Goal: Task Accomplishment & Management: Complete application form

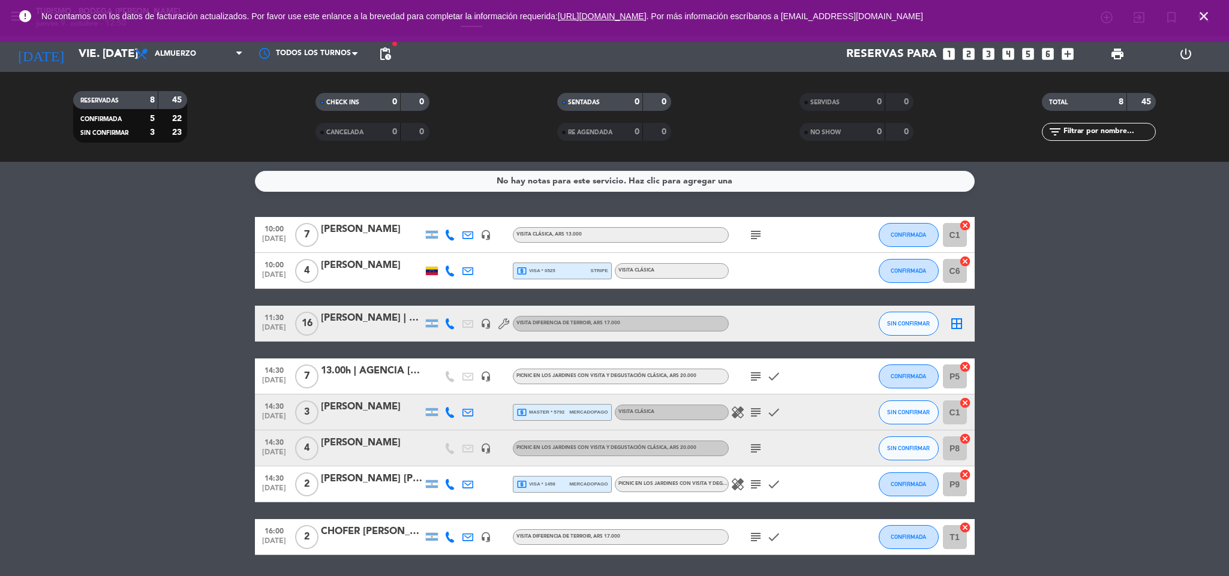
click at [1205, 13] on icon "close" at bounding box center [1204, 16] width 14 height 14
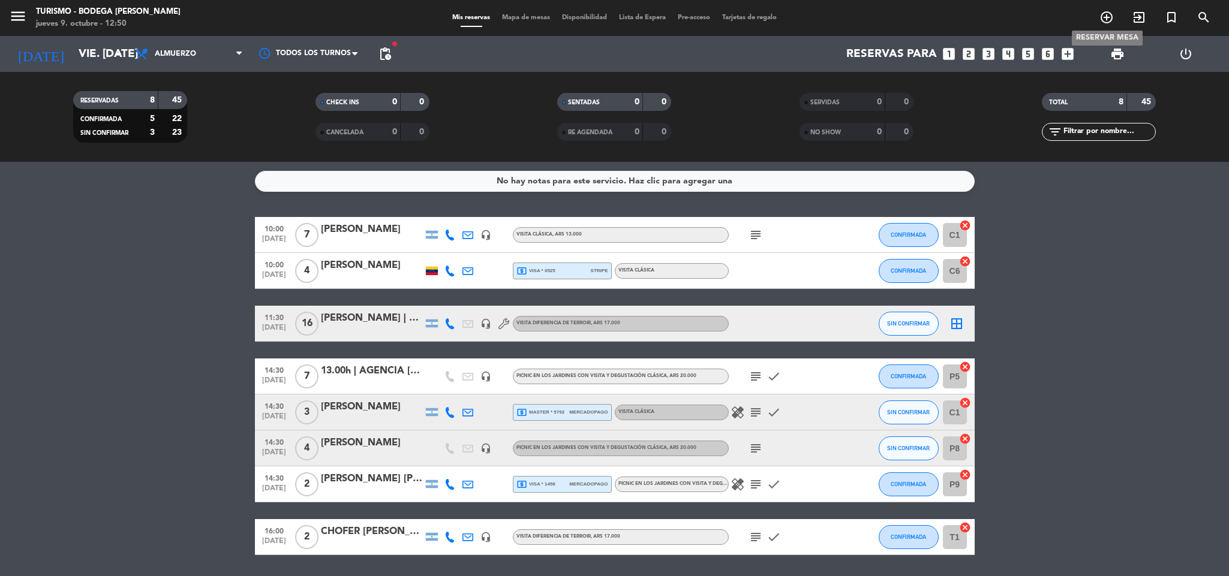
click at [1105, 14] on icon "add_circle_outline" at bounding box center [1107, 17] width 14 height 14
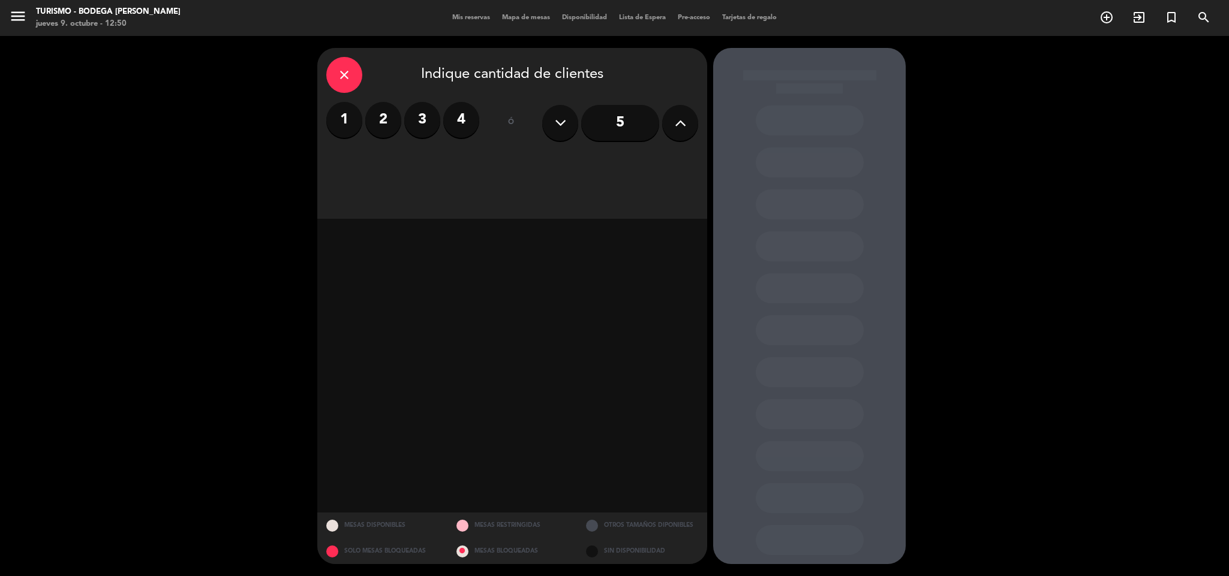
click at [414, 119] on label "3" at bounding box center [422, 120] width 36 height 36
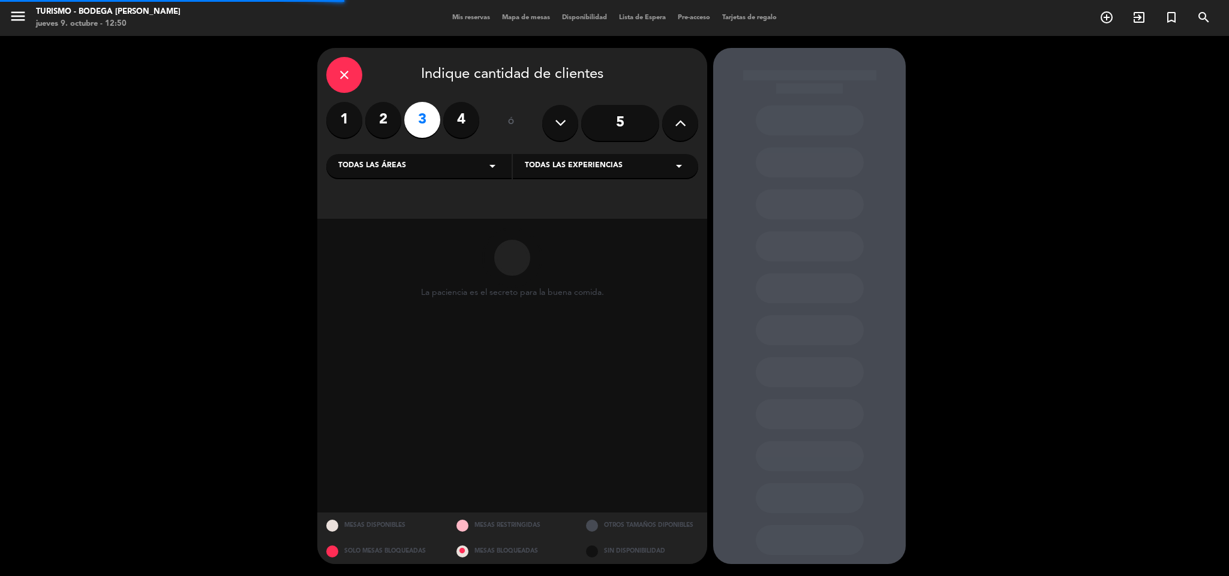
click at [528, 164] on span "Todas las experiencias" at bounding box center [574, 166] width 98 height 12
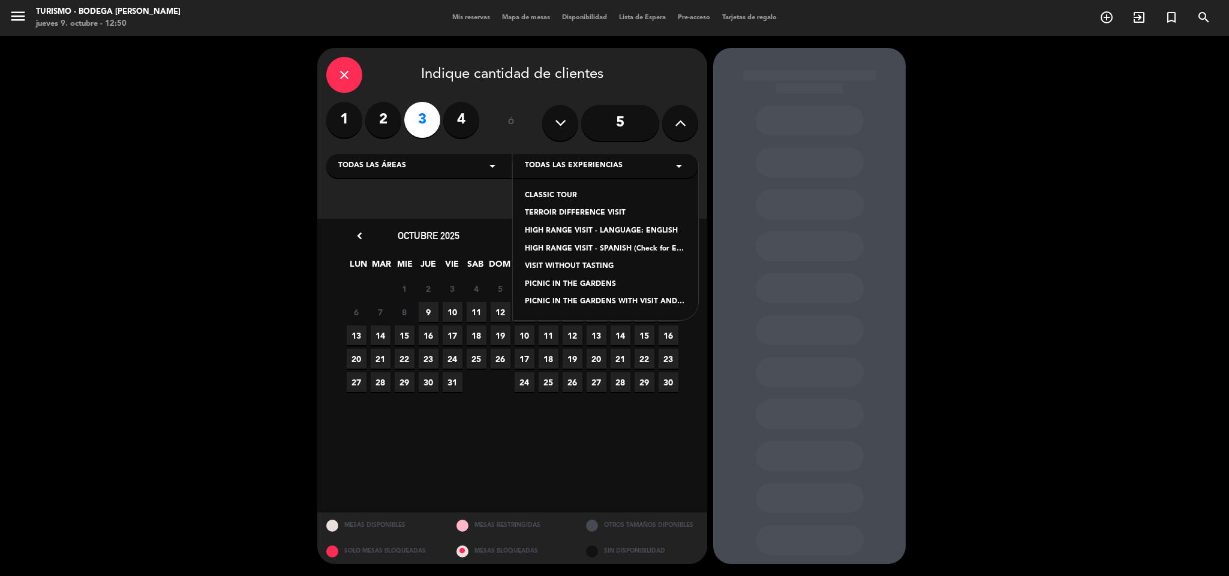
click at [563, 302] on div "PICNIC IN THE GARDENS WITH VISIT AND CLASSIC TASTING" at bounding box center [605, 302] width 161 height 12
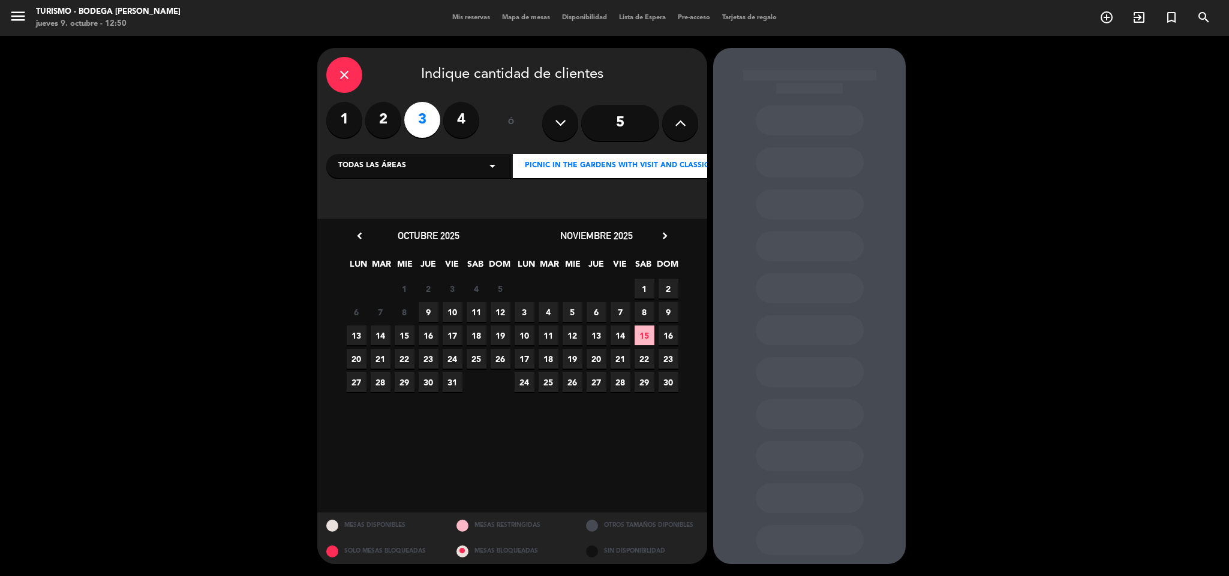
click at [668, 289] on span "2" at bounding box center [669, 289] width 20 height 20
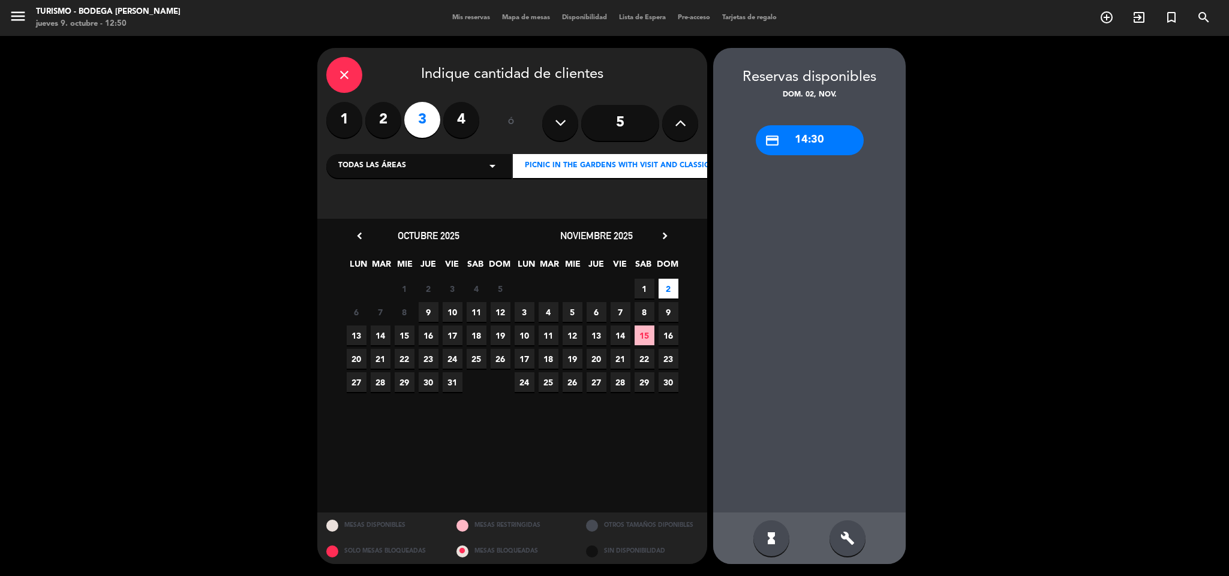
click at [804, 144] on div "credit_card 14:30" at bounding box center [810, 140] width 108 height 30
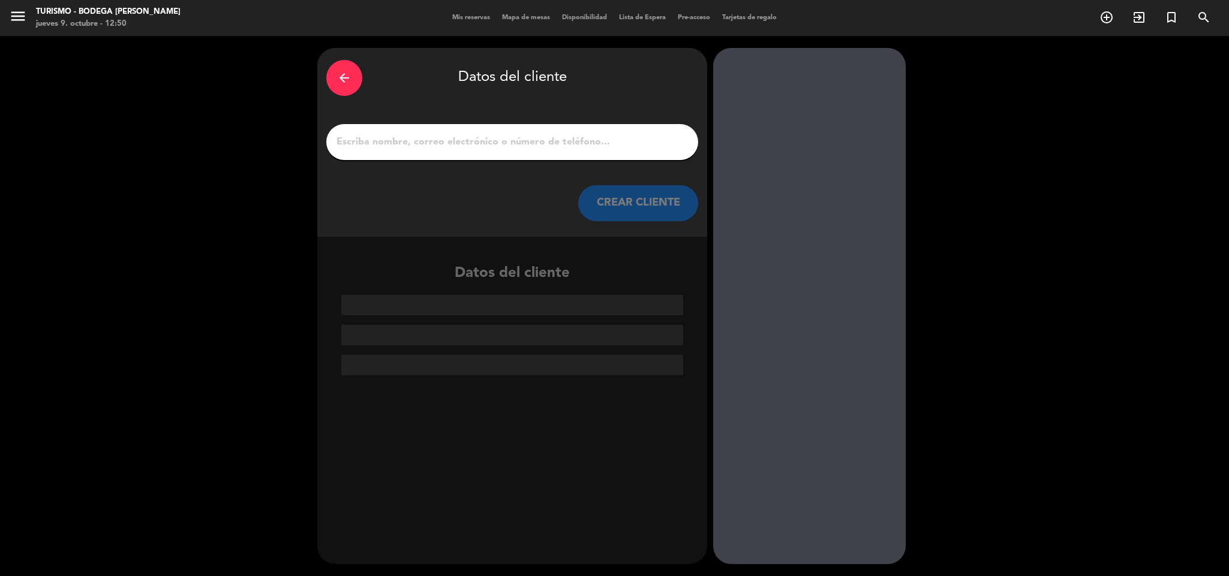
click at [525, 143] on input "1" at bounding box center [512, 142] width 354 height 17
paste input "[PERSON_NAME]"
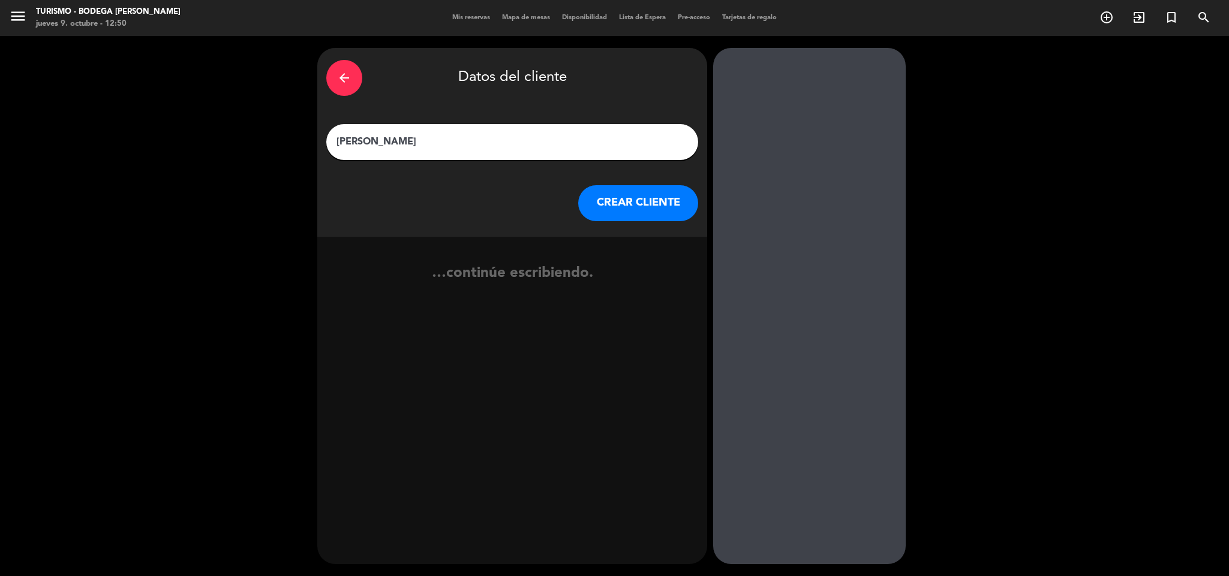
type input "[PERSON_NAME]"
click at [603, 209] on button "CREAR CLIENTE" at bounding box center [638, 203] width 120 height 36
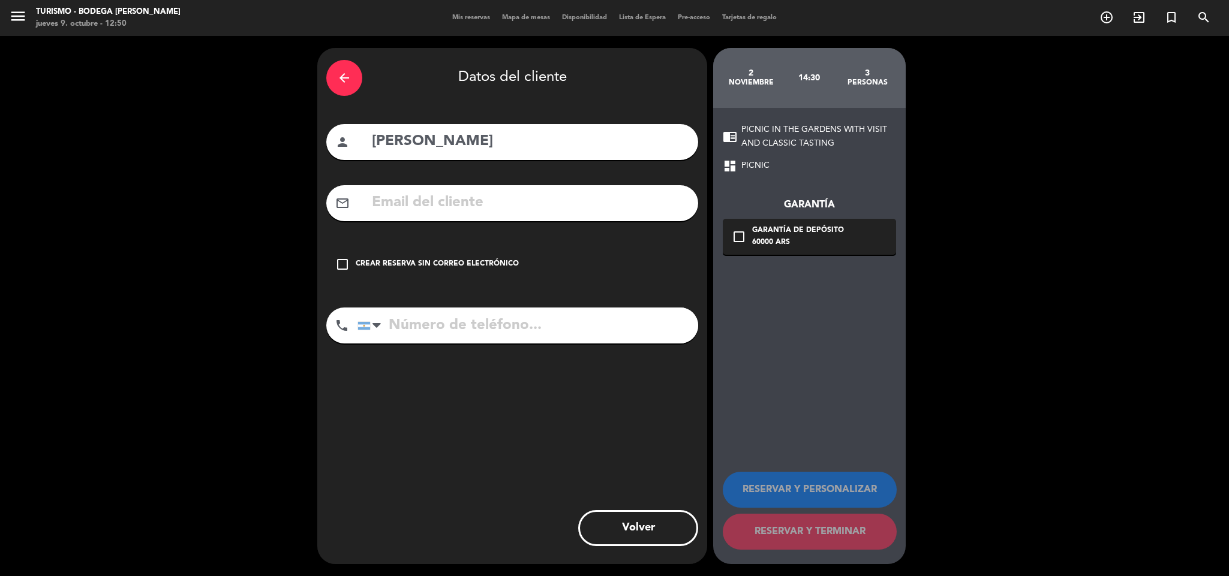
click at [373, 139] on input "[PERSON_NAME]" at bounding box center [530, 142] width 319 height 25
type input "13hs picnic | [PERSON_NAME]"
click at [414, 259] on div "Crear reserva sin correo electrónico" at bounding box center [437, 265] width 163 height 12
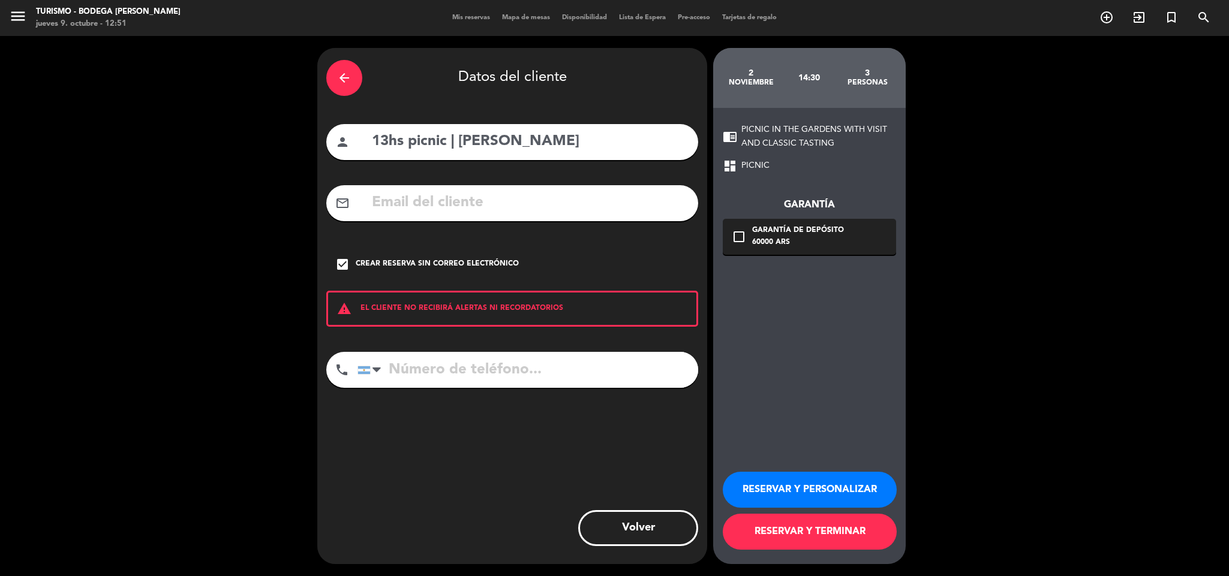
drag, startPoint x: 436, startPoint y: 368, endPoint x: 433, endPoint y: 304, distance: 63.7
click at [436, 368] on input "tel" at bounding box center [528, 370] width 341 height 36
paste input "[PHONE_NUMBER]"
type input "[PHONE_NUMBER]"
click at [438, 254] on div "check_box Crear reserva sin correo electrónico" at bounding box center [512, 265] width 372 height 36
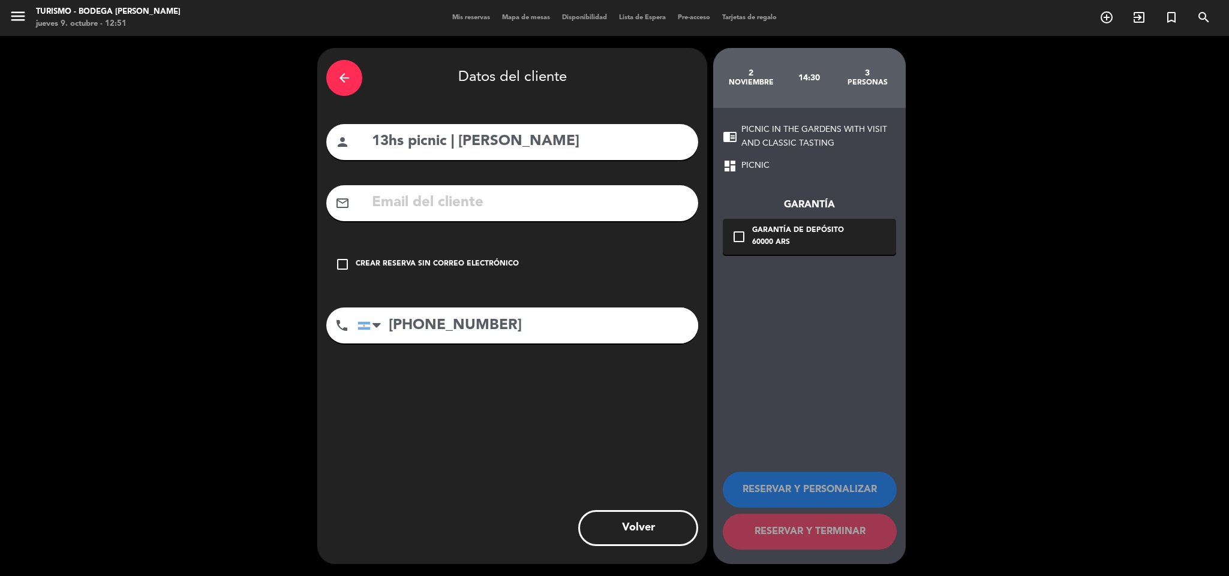
click at [388, 196] on input "text" at bounding box center [530, 203] width 319 height 25
paste input "[PERSON_NAME][EMAIL_ADDRESS][DOMAIN_NAME]"
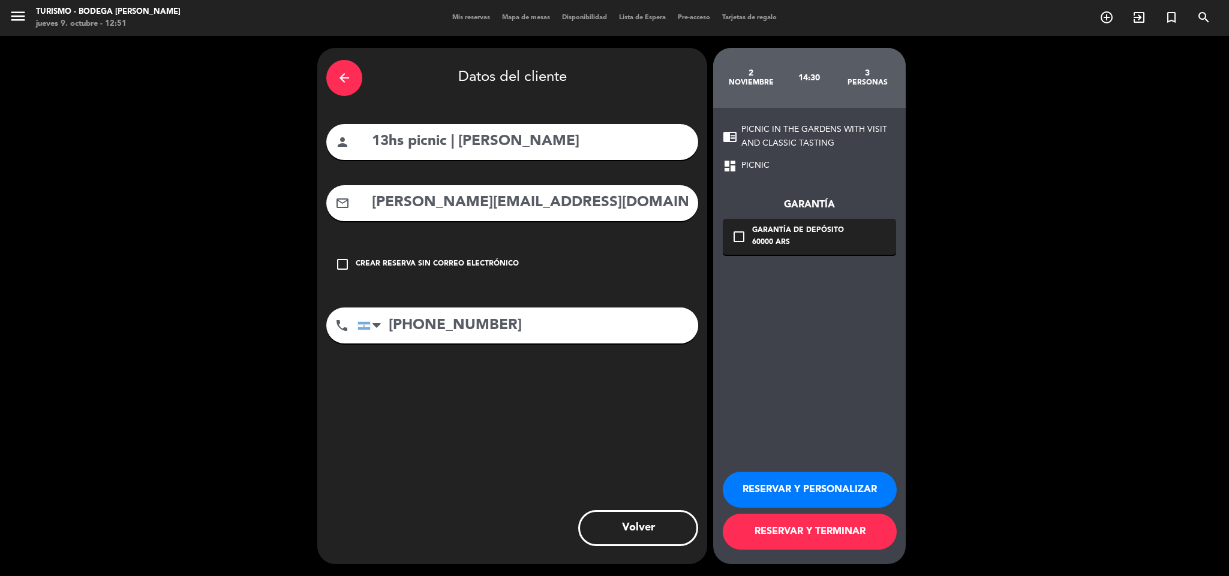
type input "[PERSON_NAME][EMAIL_ADDRESS][DOMAIN_NAME]"
click at [758, 481] on button "RESERVAR Y PERSONALIZAR" at bounding box center [810, 490] width 174 height 36
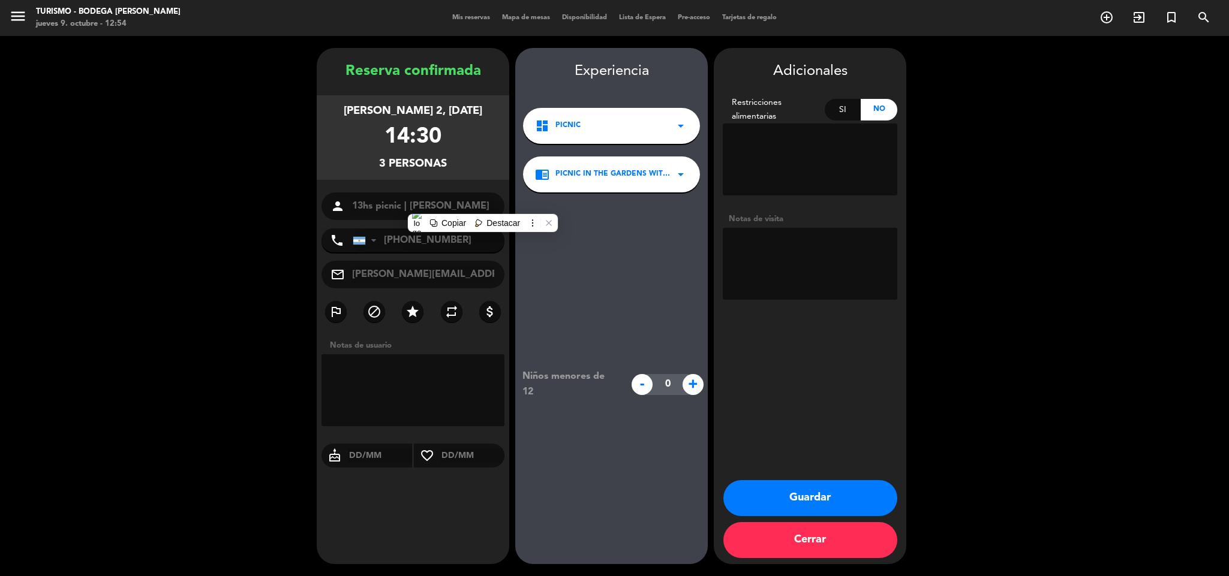
click at [760, 266] on textarea at bounding box center [810, 264] width 175 height 72
type textarea "p"
type textarea "PAGADO $60.000R5847"
click at [791, 488] on button "Guardar" at bounding box center [810, 499] width 174 height 36
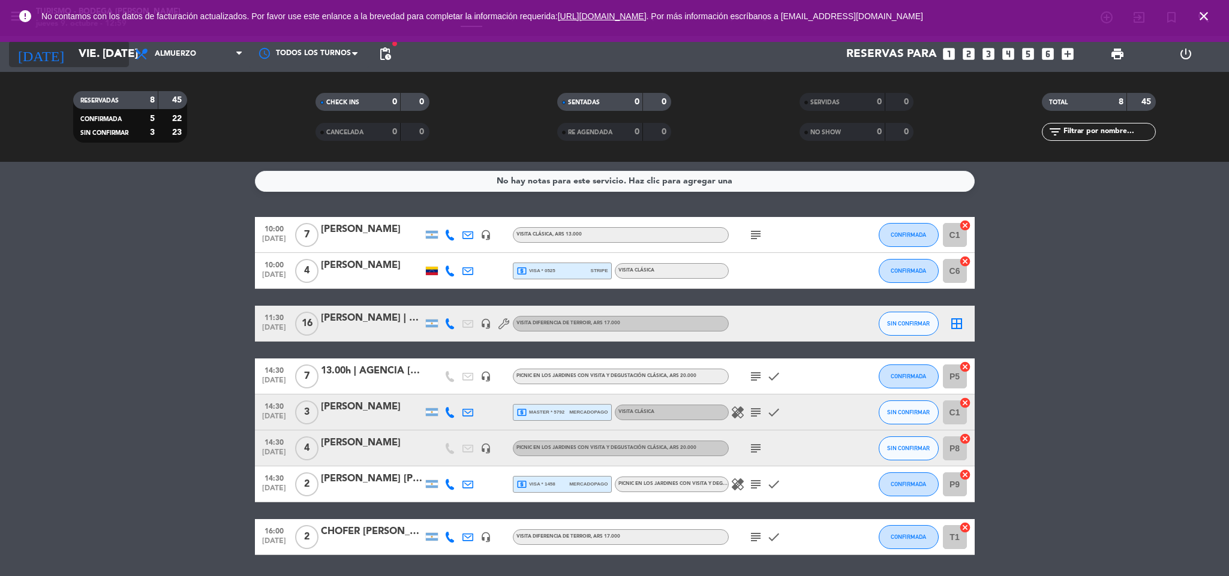
click at [86, 53] on input "vie. [DATE]" at bounding box center [145, 53] width 145 height 25
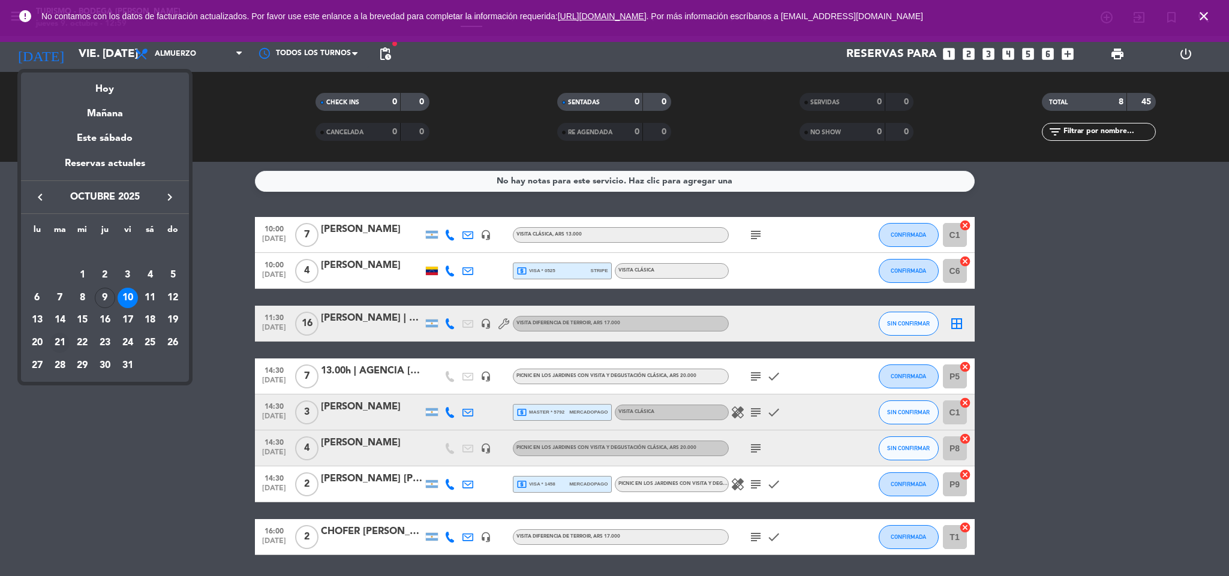
click at [61, 342] on div "21" at bounding box center [60, 343] width 20 height 20
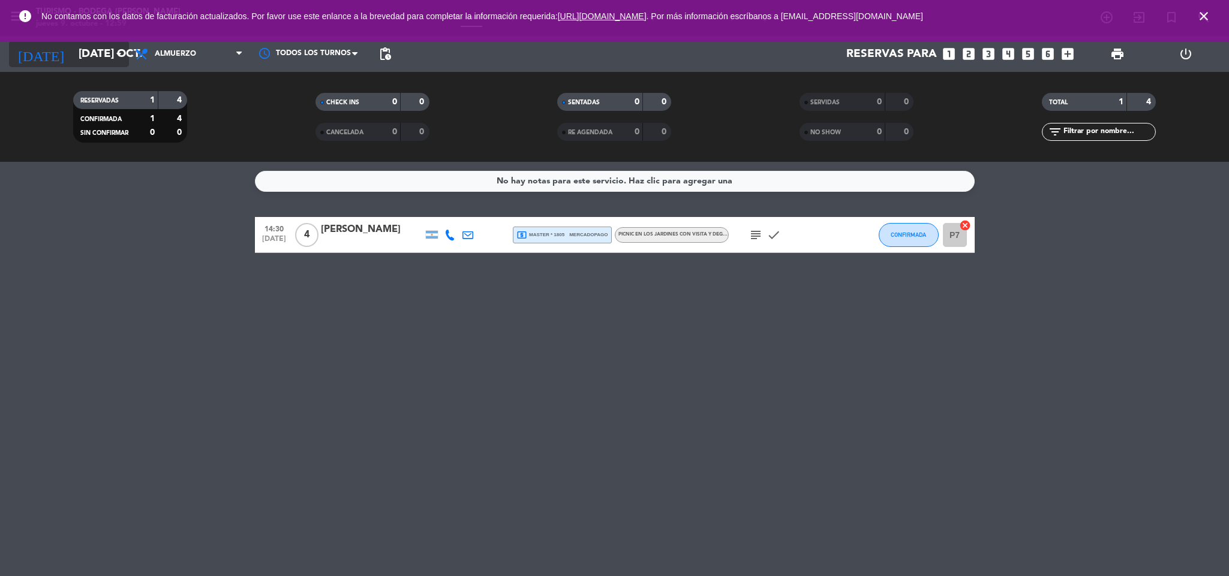
click at [94, 54] on input "[DATE] oct." at bounding box center [145, 53] width 145 height 25
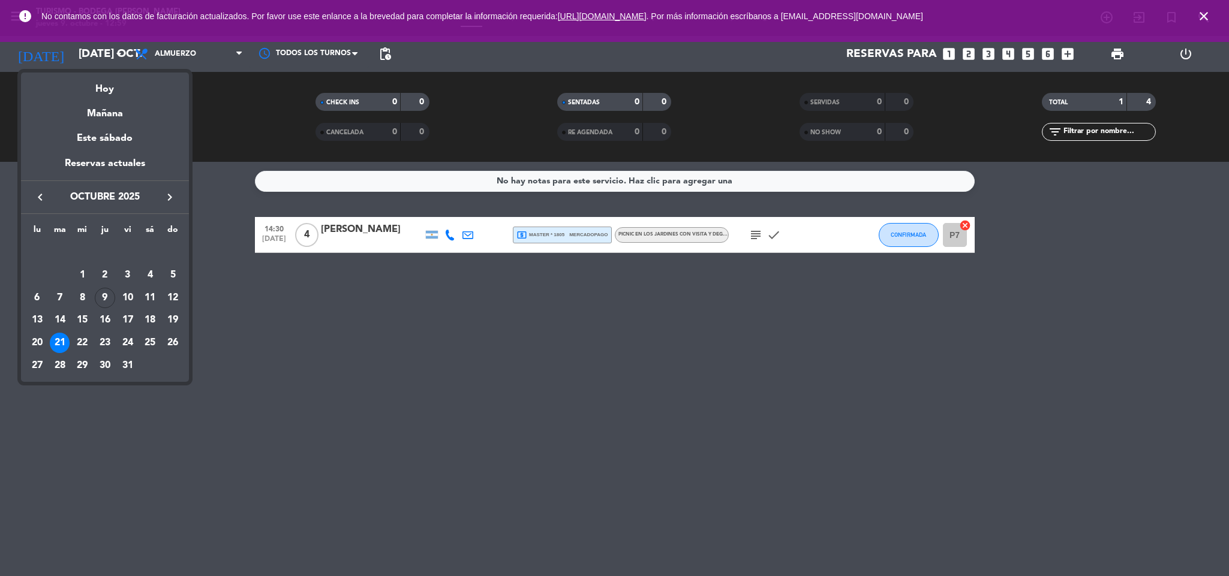
click at [164, 196] on icon "keyboard_arrow_right" at bounding box center [170, 197] width 14 height 14
click at [128, 319] on div "21" at bounding box center [128, 321] width 20 height 20
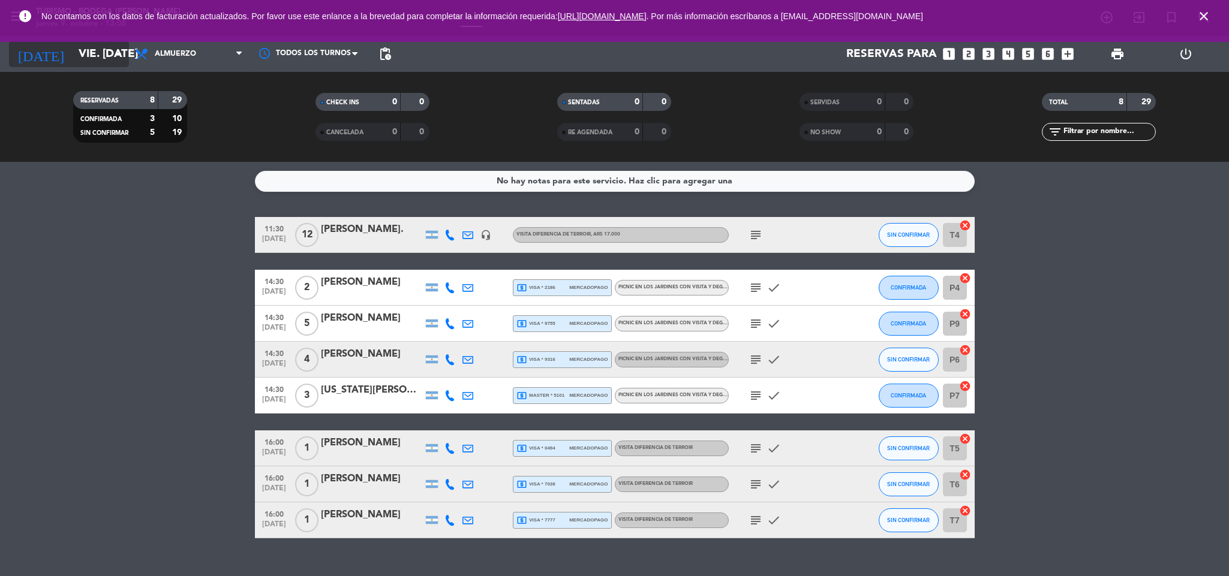
click at [83, 53] on input "vie. [DATE]" at bounding box center [145, 53] width 145 height 25
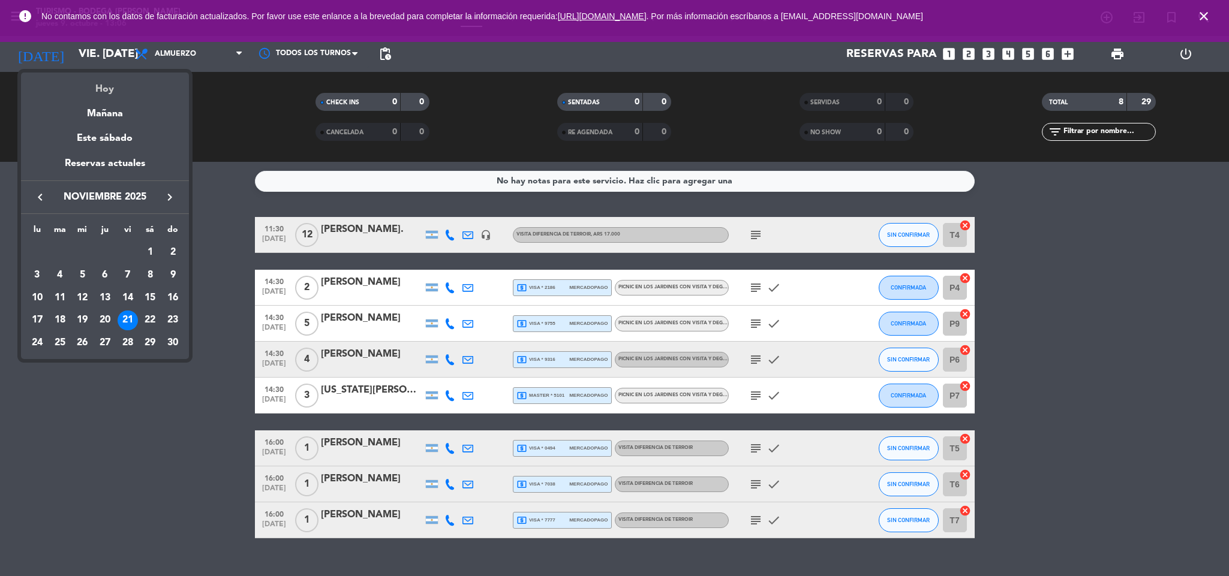
click at [101, 85] on div "Hoy" at bounding box center [105, 85] width 168 height 25
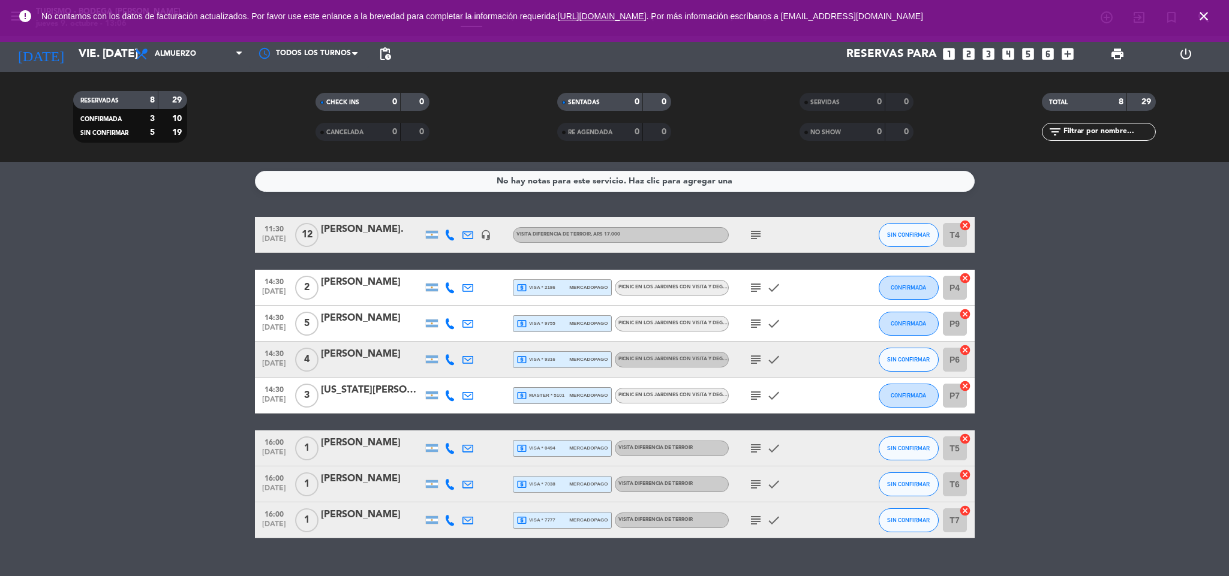
type input "[DEMOGRAPHIC_DATA] [DATE]"
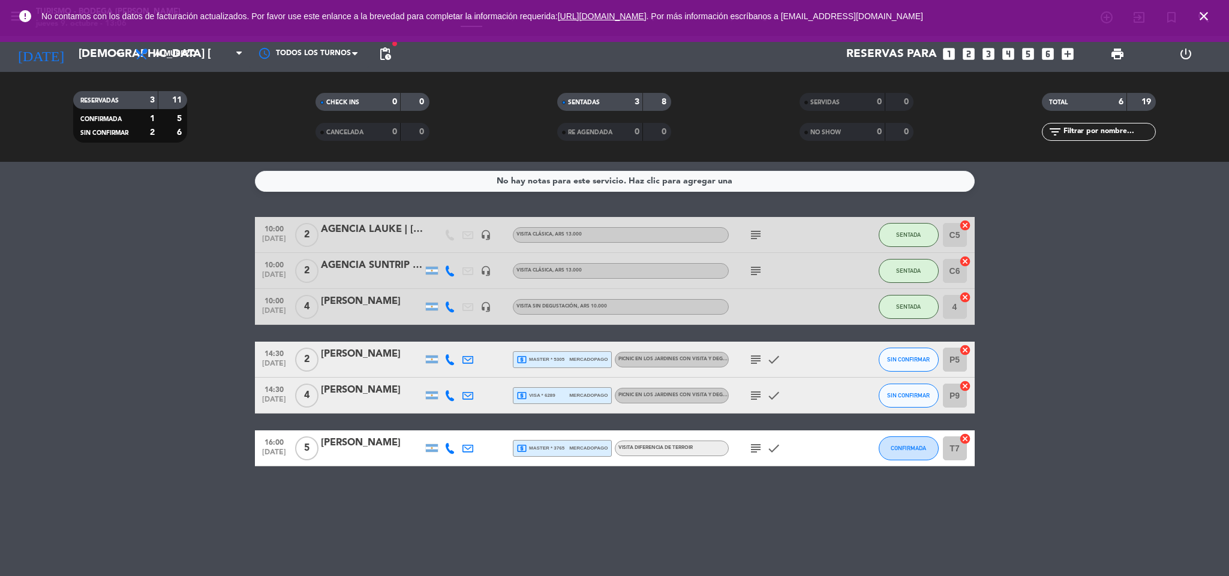
click at [357, 230] on div "AGENCIA LAUKE | [PERSON_NAME]" at bounding box center [372, 230] width 102 height 16
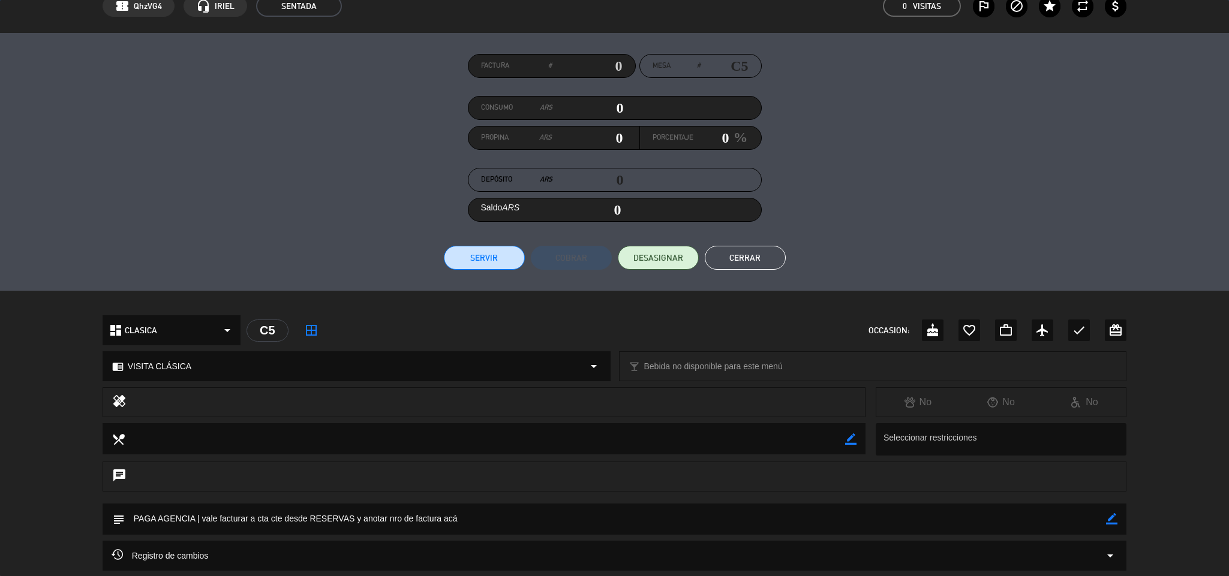
scroll to position [173, 0]
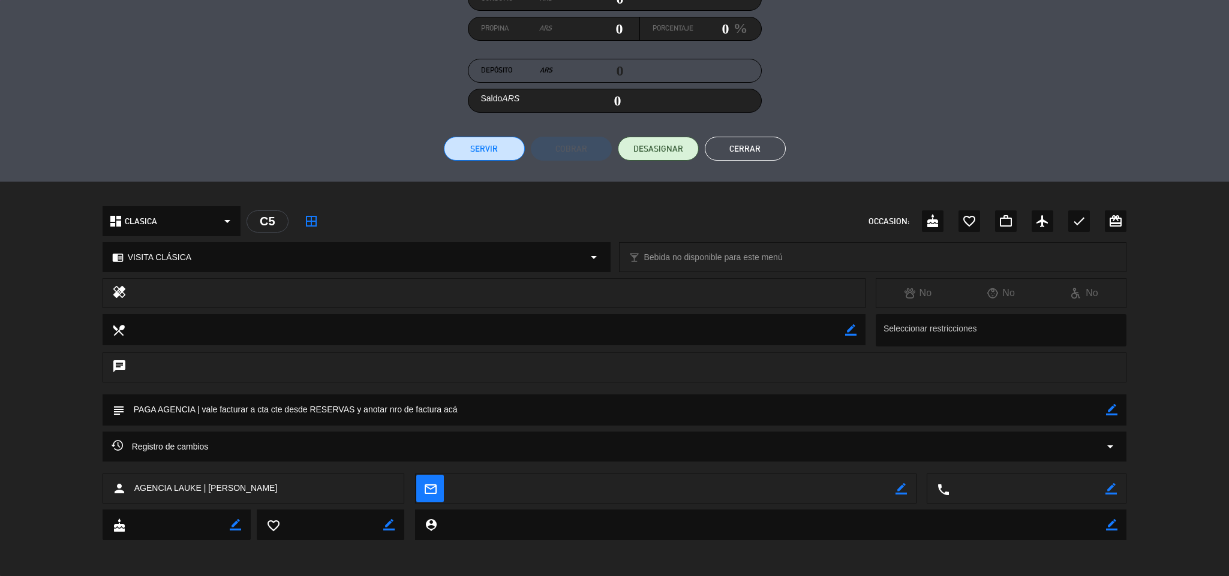
click at [1109, 409] on icon "border_color" at bounding box center [1111, 409] width 11 height 11
click at [1111, 409] on icon at bounding box center [1111, 409] width 11 height 11
click at [747, 140] on button "Cerrar" at bounding box center [745, 149] width 81 height 24
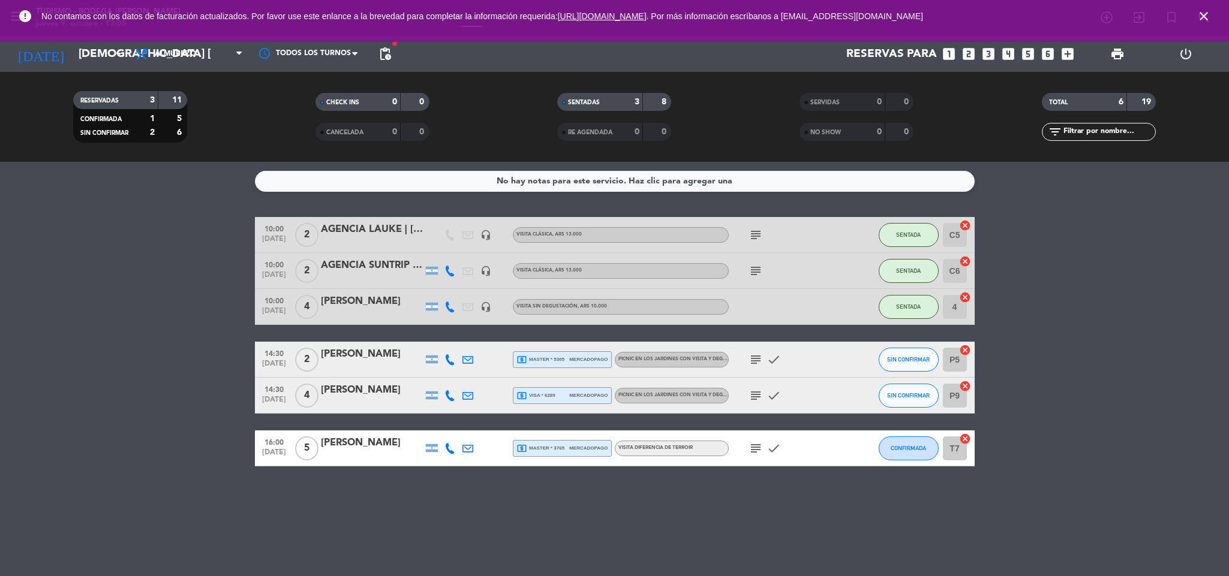
click at [755, 266] on icon "subject" at bounding box center [756, 271] width 14 height 14
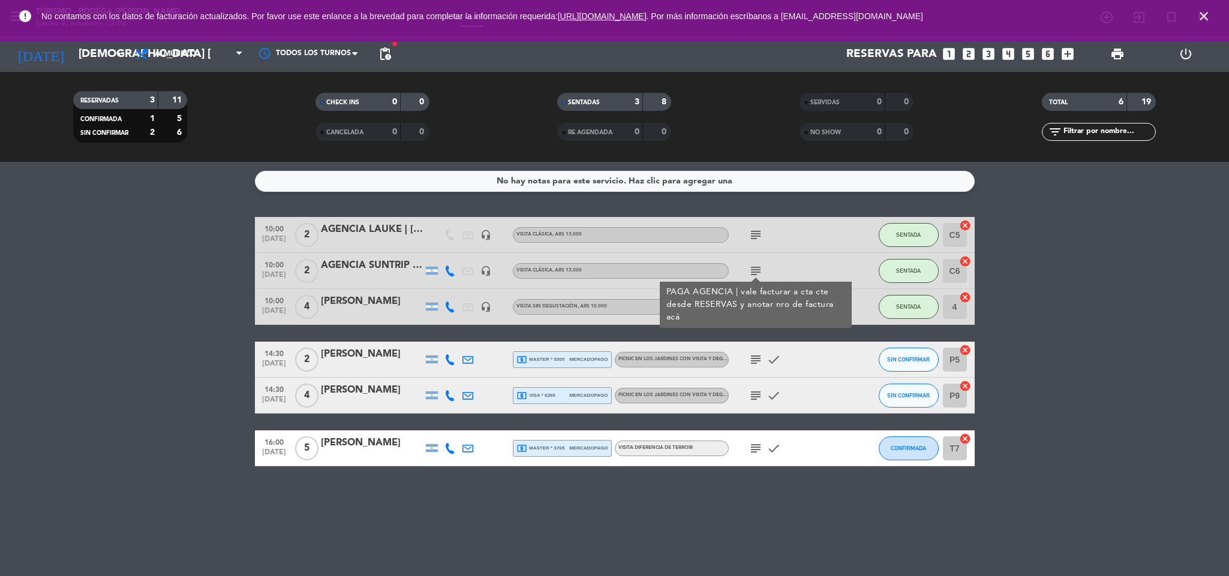
click at [755, 266] on icon "subject" at bounding box center [756, 271] width 14 height 14
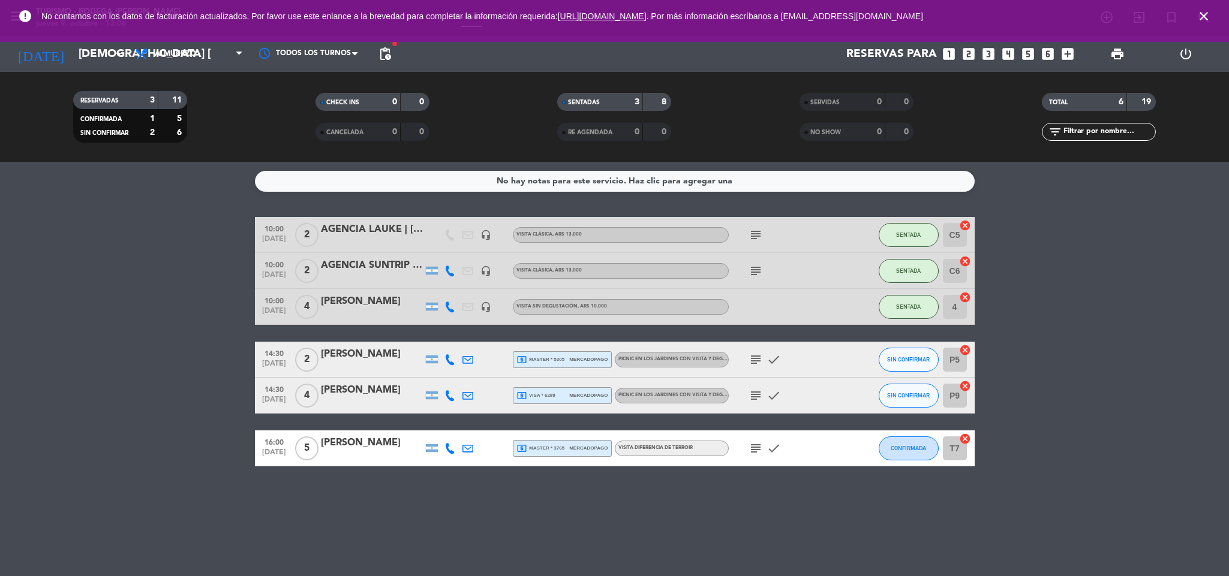
click at [760, 230] on icon "subject" at bounding box center [756, 235] width 14 height 14
click at [759, 230] on icon "subject" at bounding box center [756, 235] width 14 height 14
click at [755, 269] on icon "subject" at bounding box center [756, 271] width 14 height 14
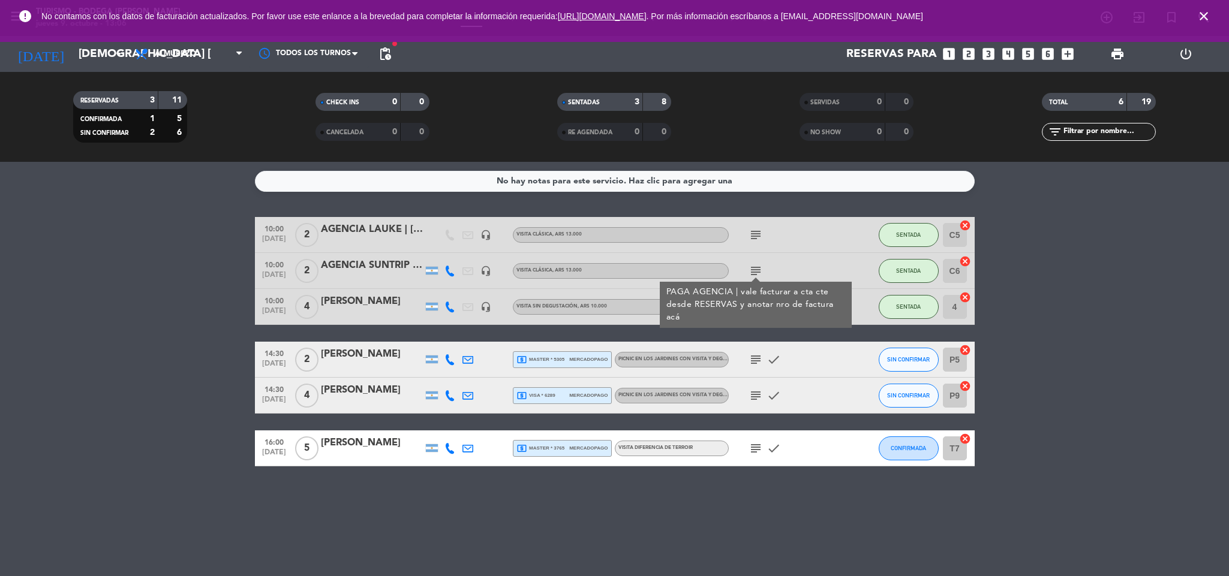
click at [755, 269] on icon "subject" at bounding box center [756, 271] width 14 height 14
